Goal: Transaction & Acquisition: Download file/media

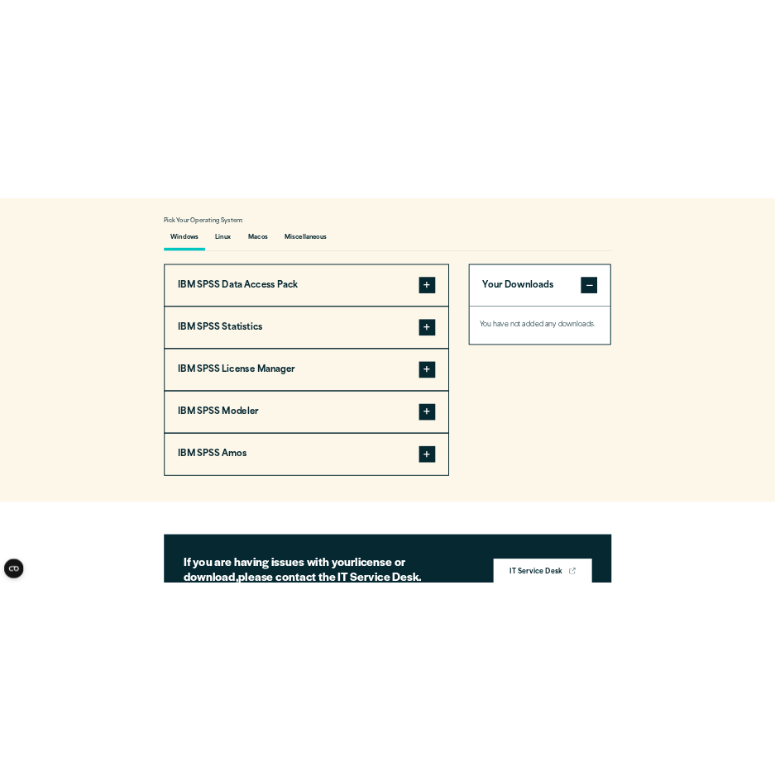
scroll to position [1124, 0]
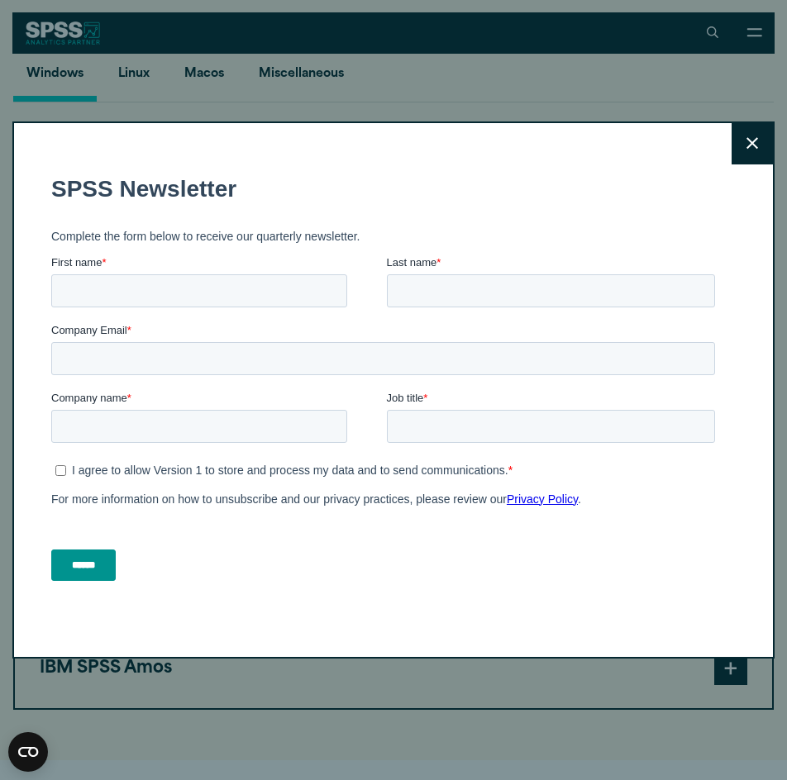
click at [732, 154] on button "Close" at bounding box center [752, 143] width 41 height 41
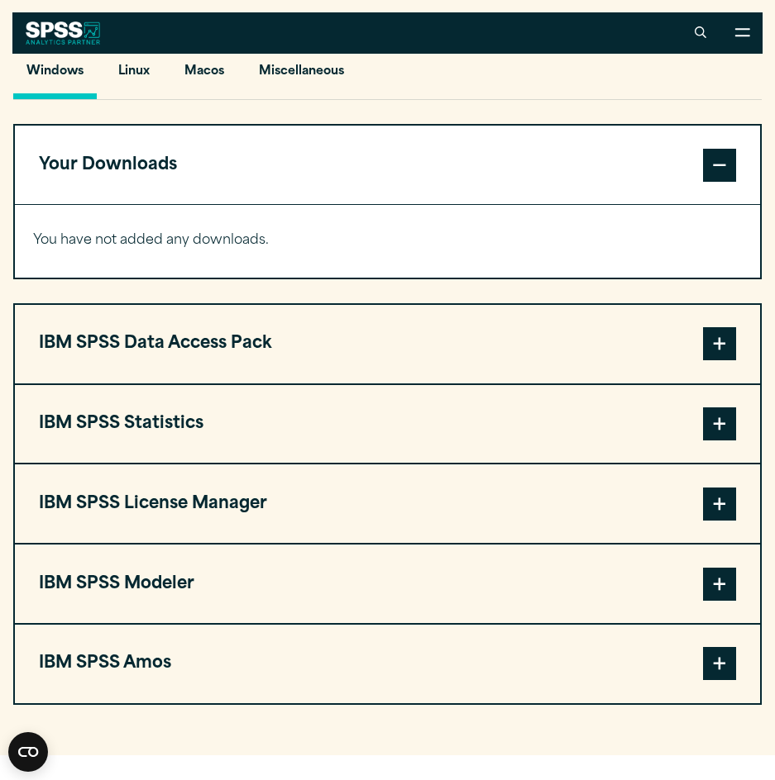
click at [599, 139] on div "Pick Your Operating System: Windows Linux [GEOGRAPHIC_DATA] Miscellaneous IBM S…" at bounding box center [387, 366] width 748 height 678
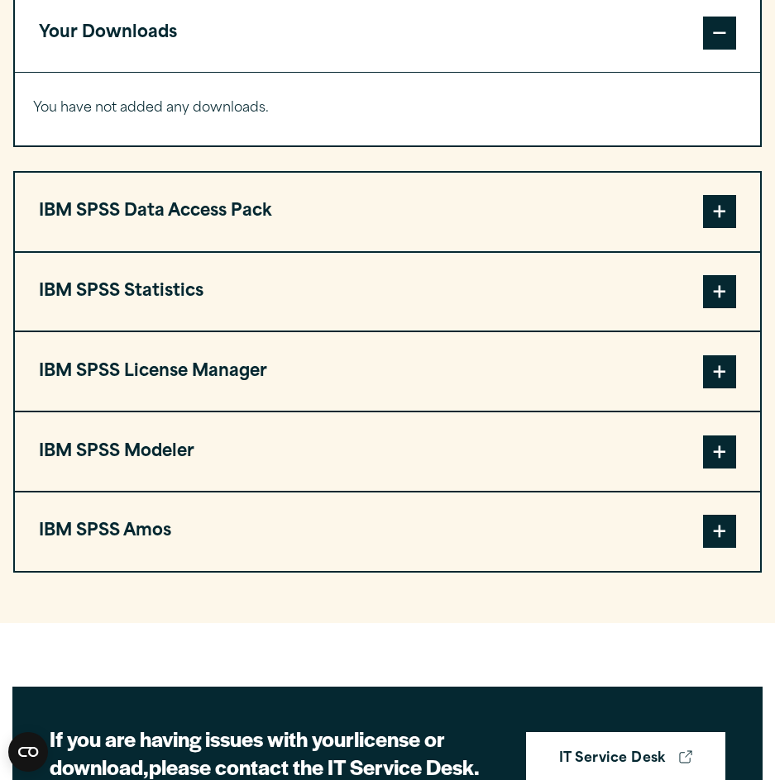
scroll to position [1290, 0]
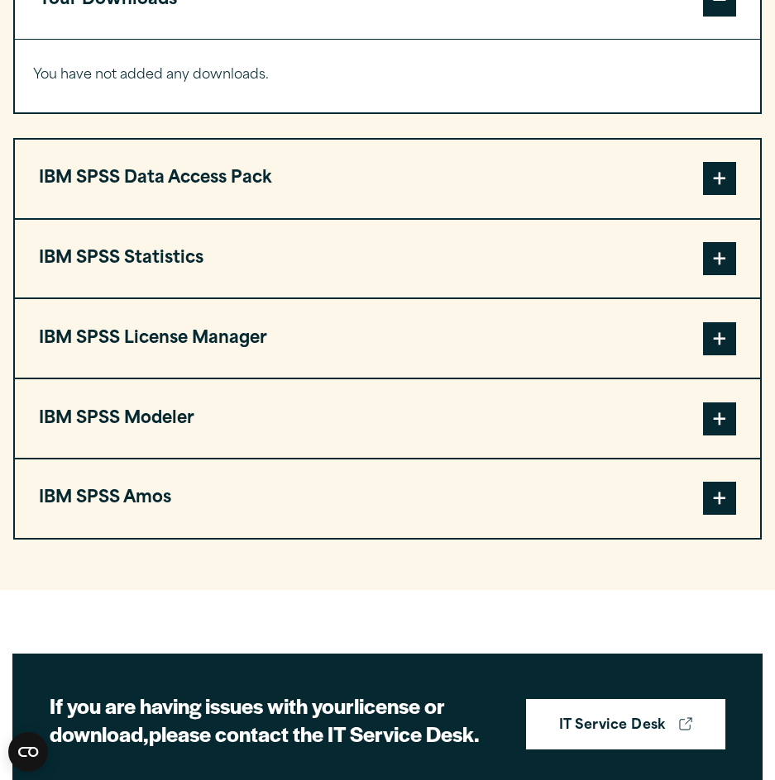
click at [713, 275] on span at bounding box center [719, 258] width 33 height 33
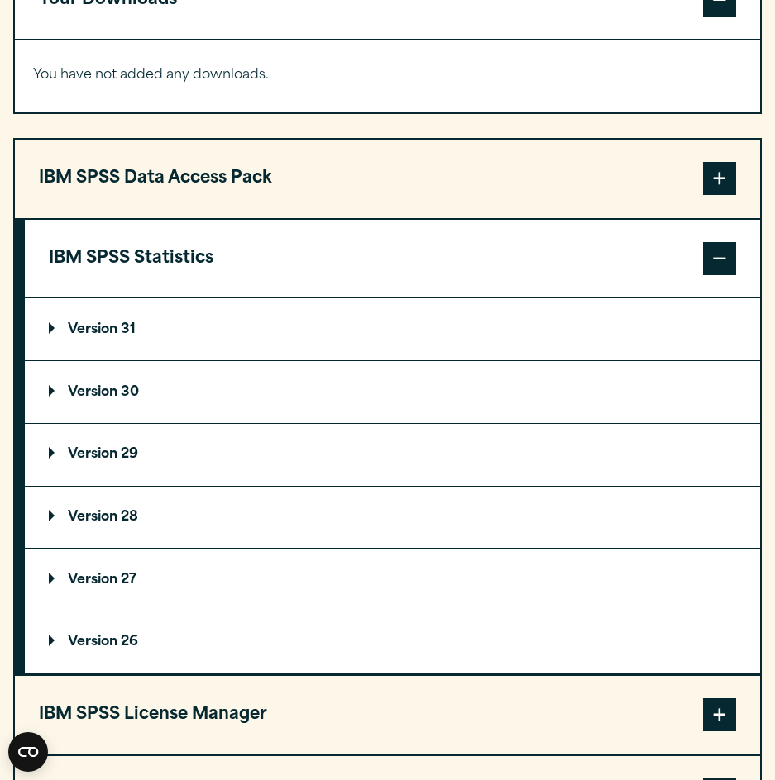
click at [134, 422] on summary "Version 30" at bounding box center [392, 392] width 735 height 62
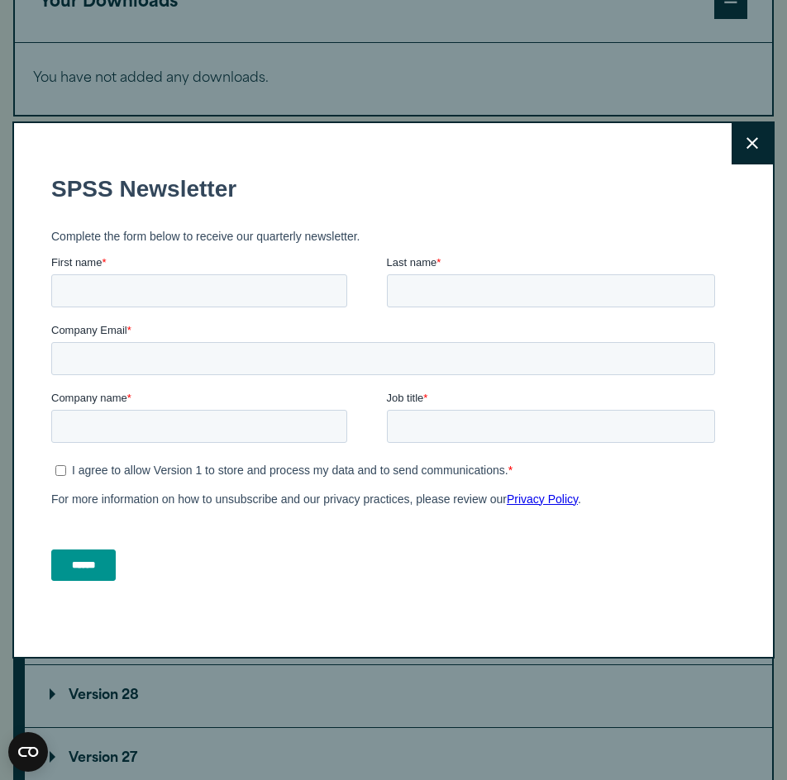
click at [747, 150] on icon at bounding box center [753, 143] width 12 height 12
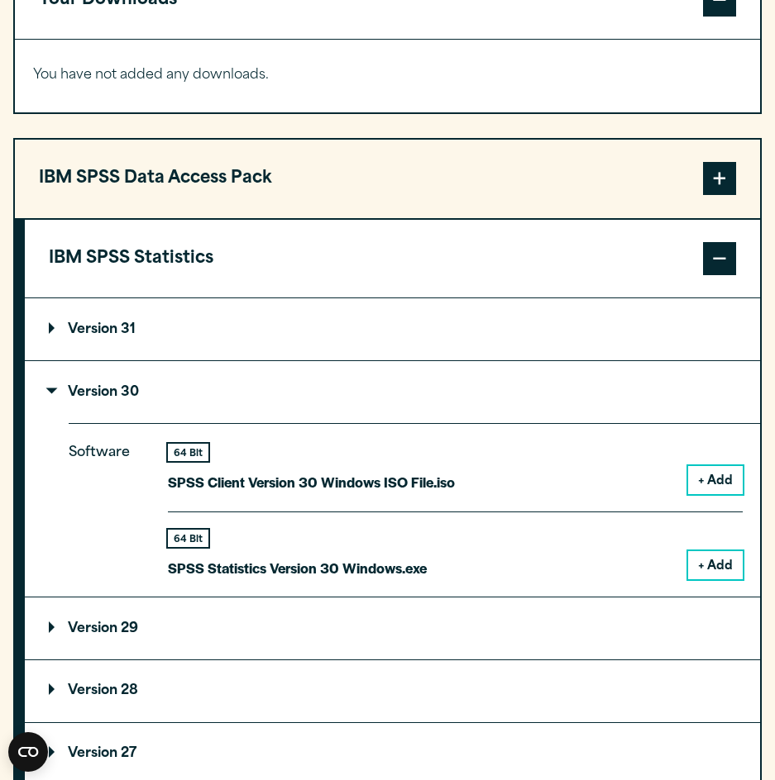
click at [711, 580] on button "+ Add" at bounding box center [715, 565] width 55 height 28
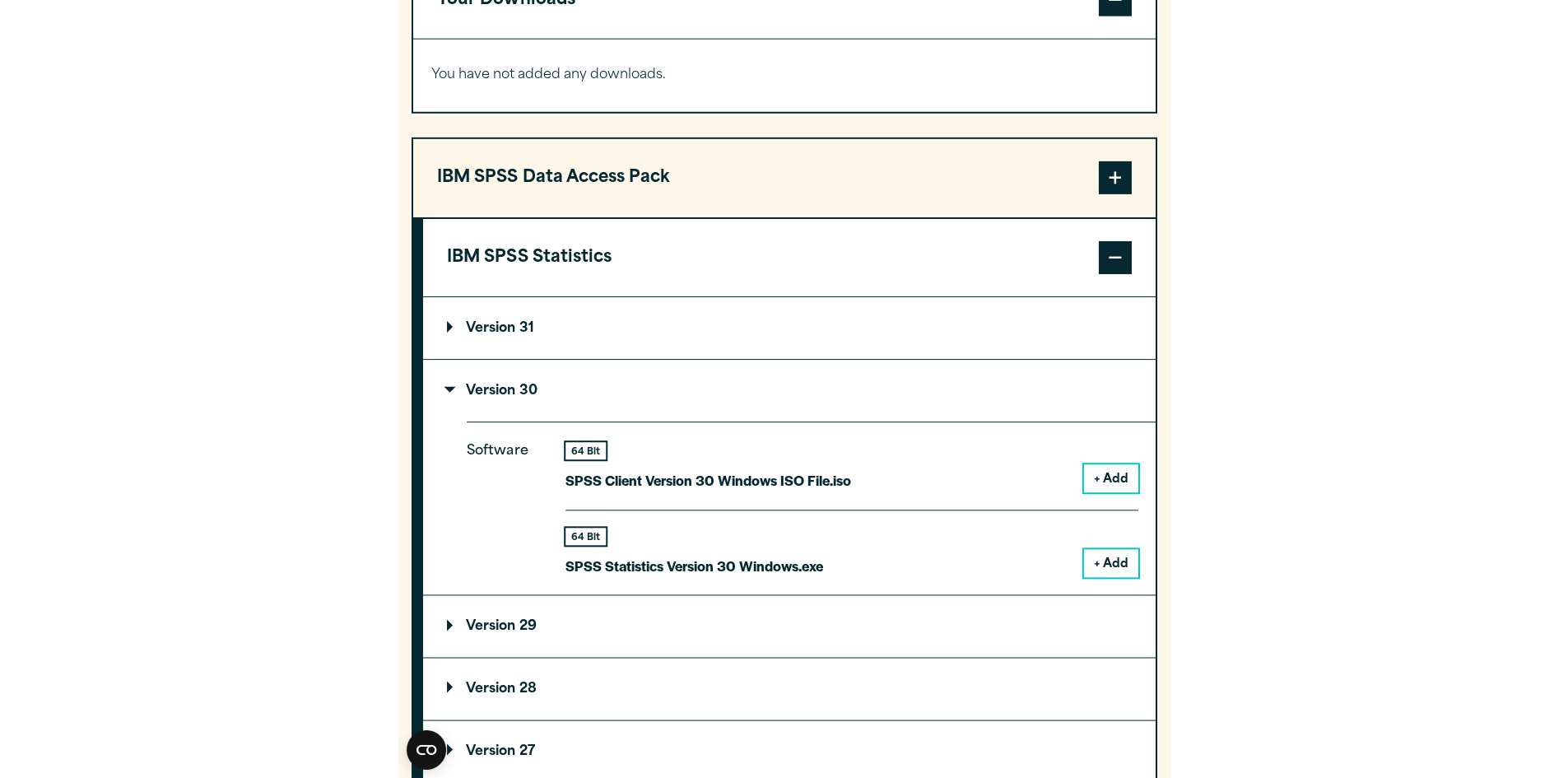
scroll to position [1350, 0]
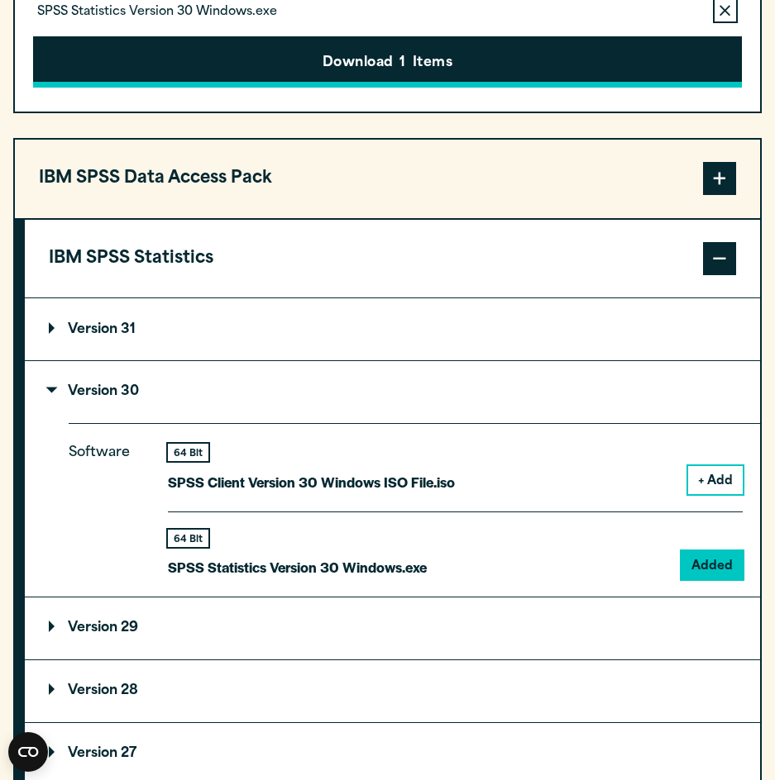
click at [433, 85] on button "Download 1 Items" at bounding box center [387, 61] width 709 height 51
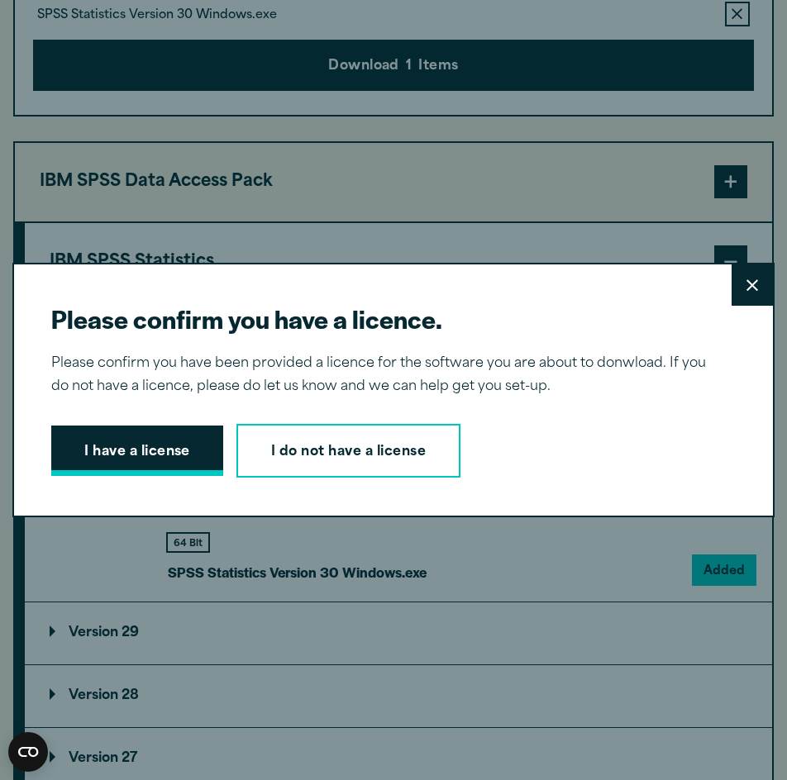
click at [157, 439] on button "I have a license" at bounding box center [137, 451] width 172 height 51
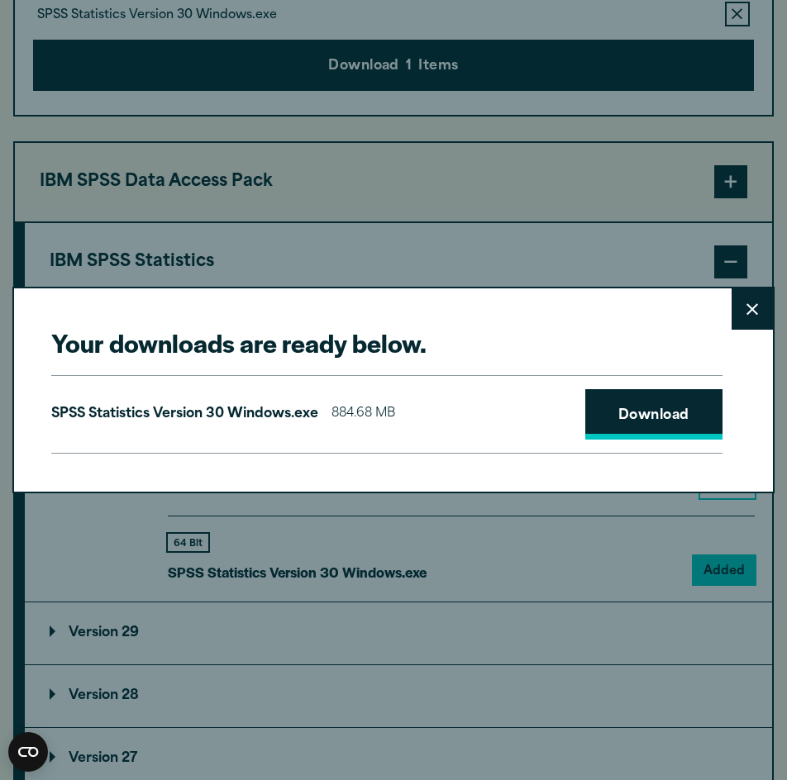
click at [627, 427] on link "Download" at bounding box center [653, 414] width 137 height 51
click at [612, 417] on link "Download" at bounding box center [653, 414] width 137 height 51
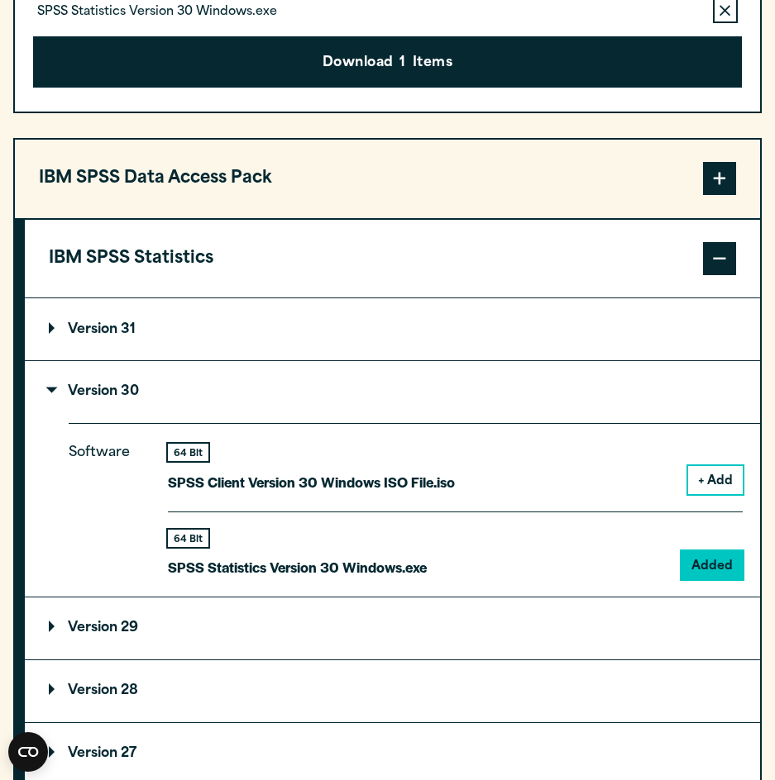
drag, startPoint x: 573, startPoint y: 2, endPoint x: 635, endPoint y: 51, distance: 78.9
click at [635, 51] on div "Your downloads are ready below. Close SPSS Statistics Version 30 Windows.exe 88…" at bounding box center [387, 390] width 775 height 780
